Goal: Information Seeking & Learning: Learn about a topic

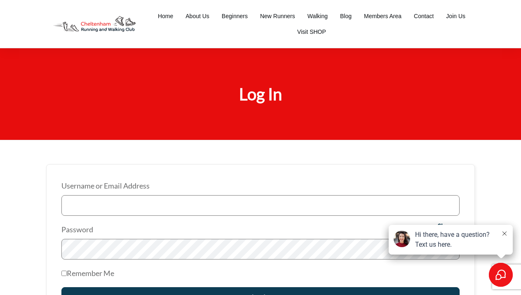
type input "Louise Foster"
click at [260, 294] on input "Log In" at bounding box center [260, 297] width 398 height 21
click at [258, 287] on input "Log In" at bounding box center [260, 297] width 398 height 21
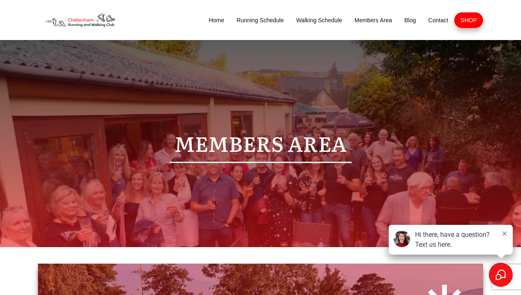
click at [502, 234] on icon at bounding box center [504, 233] width 4 height 4
click at [505, 234] on icon at bounding box center [504, 233] width 4 height 4
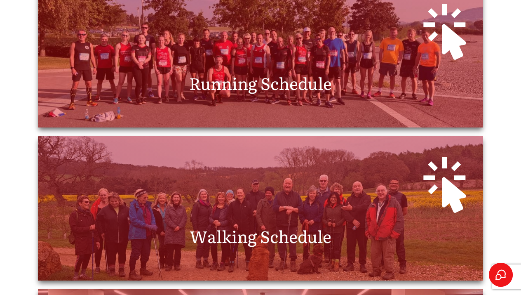
scroll to position [282, 0]
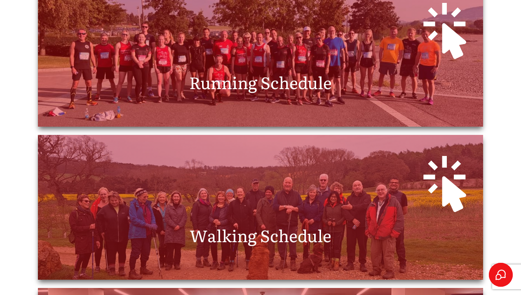
click at [242, 87] on span "Running Schedule" at bounding box center [260, 82] width 143 height 24
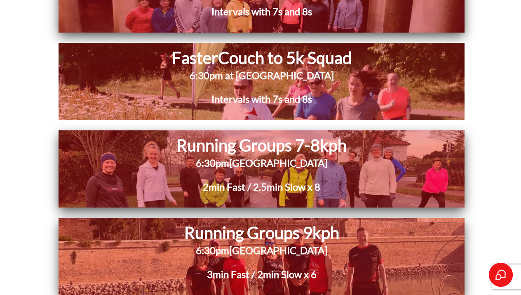
scroll to position [2081, 0]
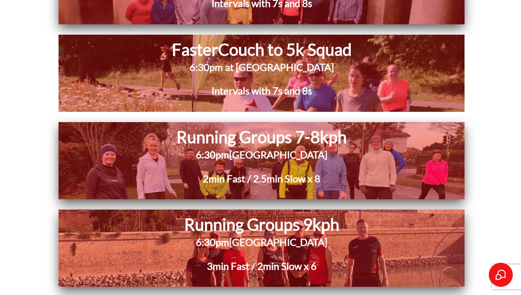
click at [275, 155] on span "[GEOGRAPHIC_DATA]" at bounding box center [278, 154] width 98 height 12
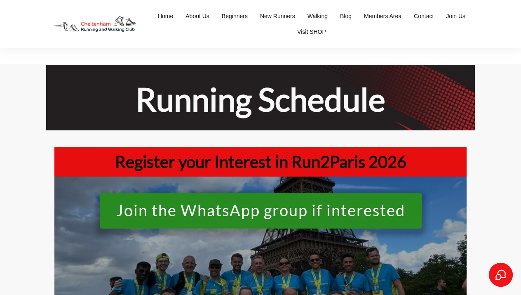
scroll to position [2081, 0]
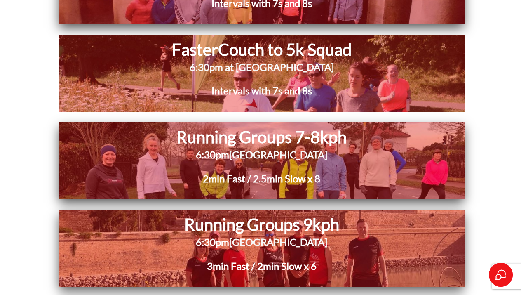
click at [214, 153] on h2 "6:30pm Pittville Pump Room" at bounding box center [261, 160] width 320 height 24
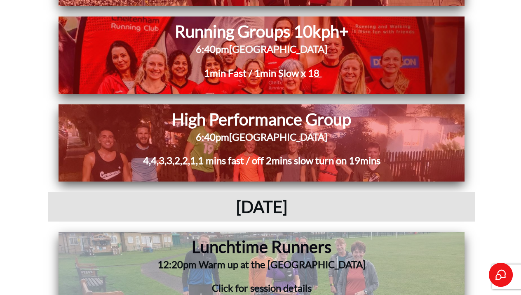
scroll to position [2366, 0]
